Goal: Check status

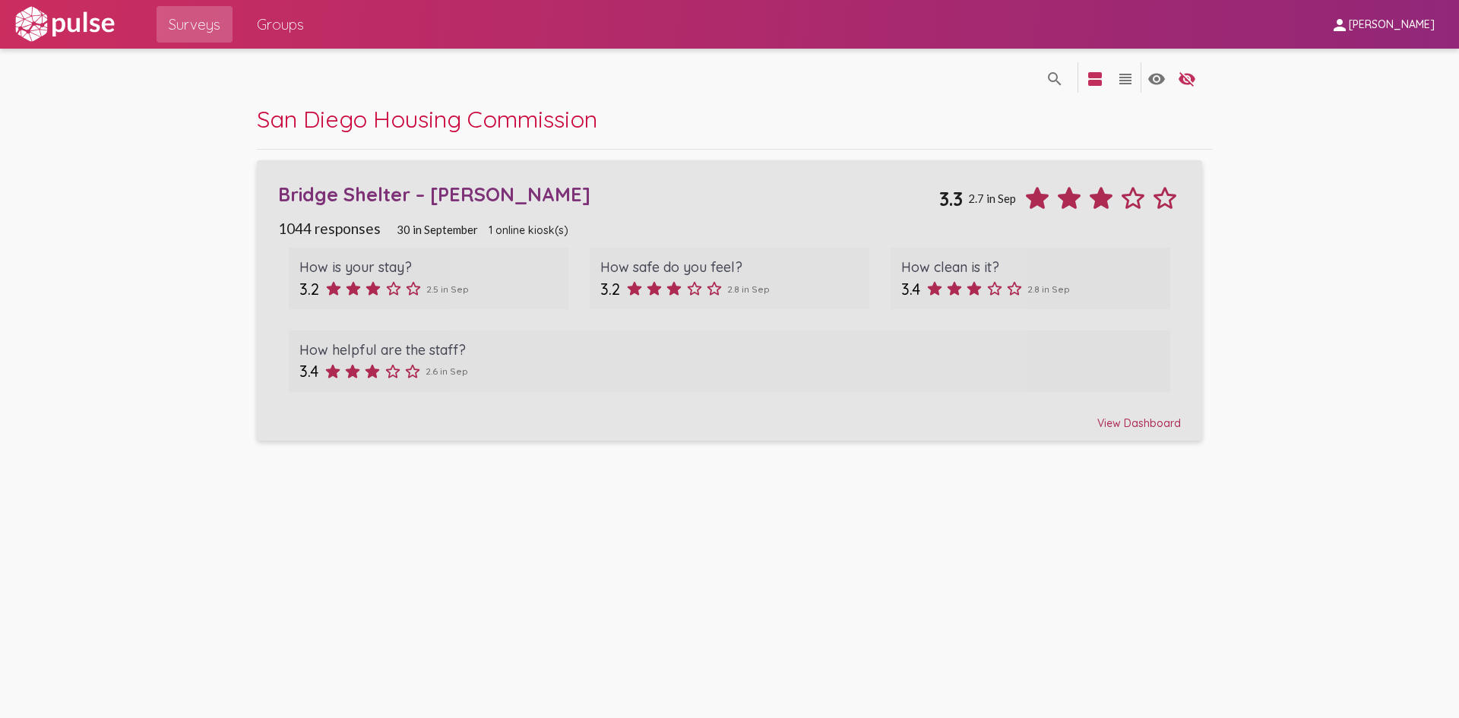
click at [620, 220] on div "1044 responses 30 in [DATE] online kiosk(s)" at bounding box center [729, 228] width 903 height 17
